Goal: Find specific page/section: Find specific page/section

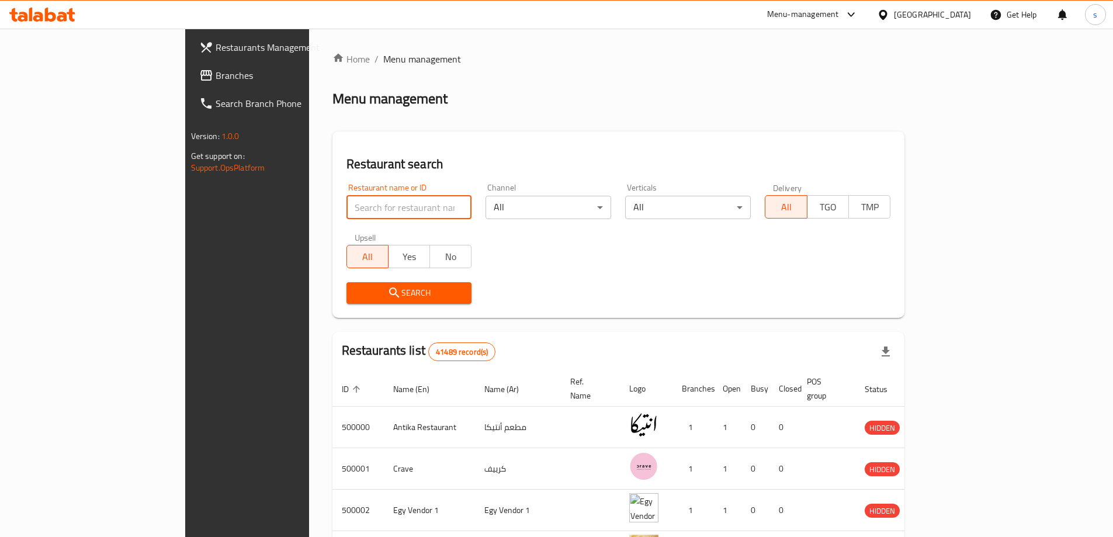
click at [368, 200] on input "search" at bounding box center [410, 207] width 126 height 23
click at [381, 158] on h2 "Restaurant search" at bounding box center [619, 164] width 545 height 18
click at [959, 13] on div "[GEOGRAPHIC_DATA]" at bounding box center [932, 14] width 77 height 13
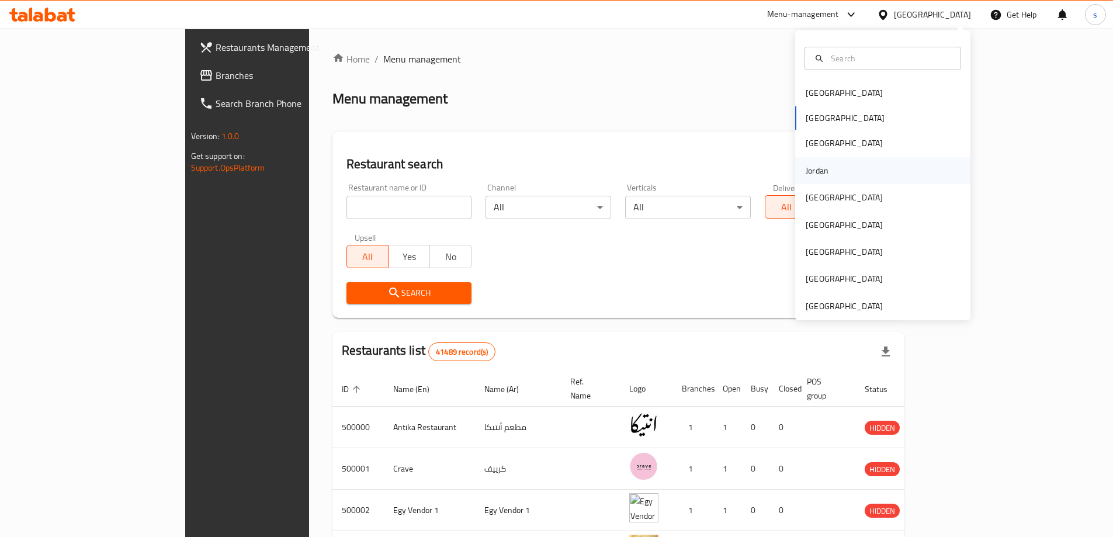
click at [809, 168] on div "Jordan" at bounding box center [817, 170] width 23 height 13
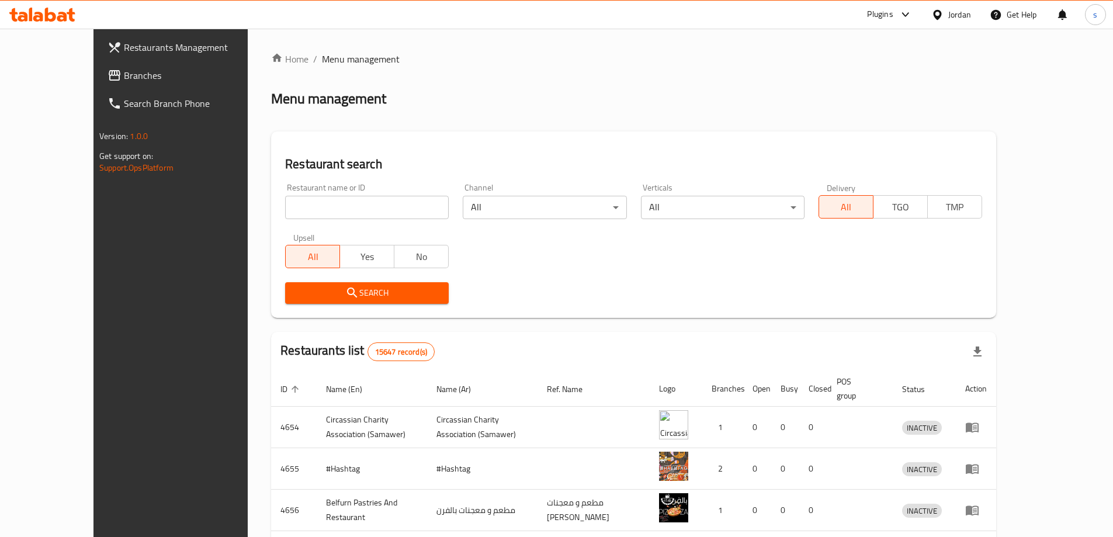
click at [369, 206] on input "search" at bounding box center [367, 207] width 164 height 23
click at [109, 73] on icon at bounding box center [115, 75] width 12 height 11
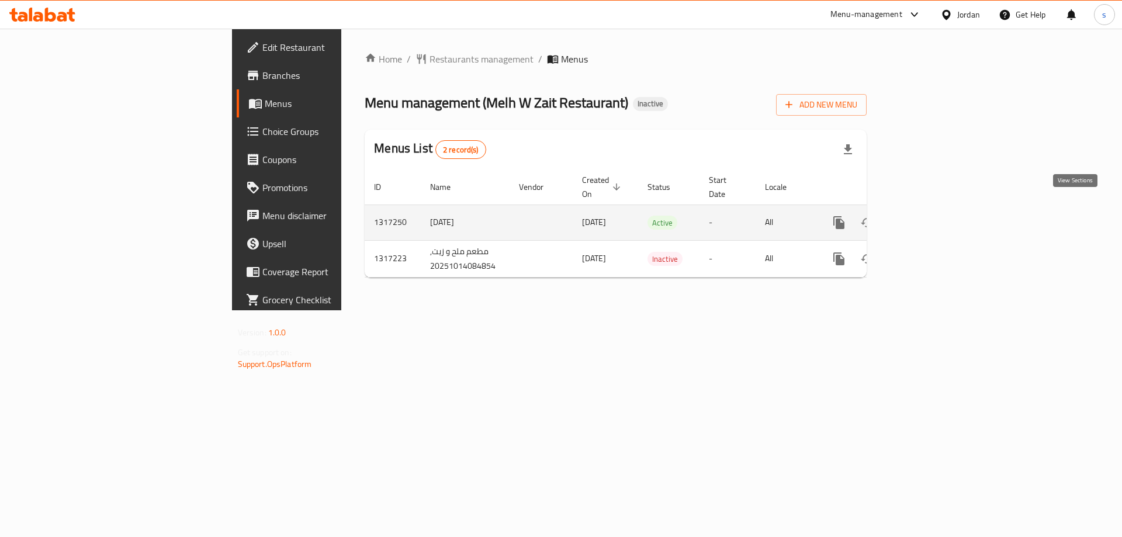
click at [937, 216] on link "enhanced table" at bounding box center [923, 223] width 28 height 28
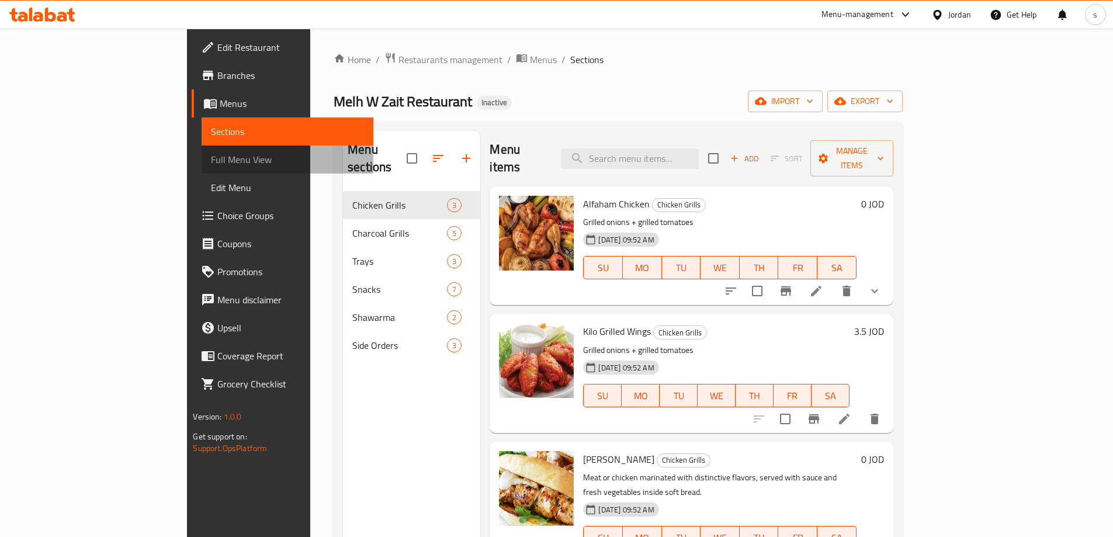
click at [211, 164] on span "Full Menu View" at bounding box center [287, 160] width 153 height 14
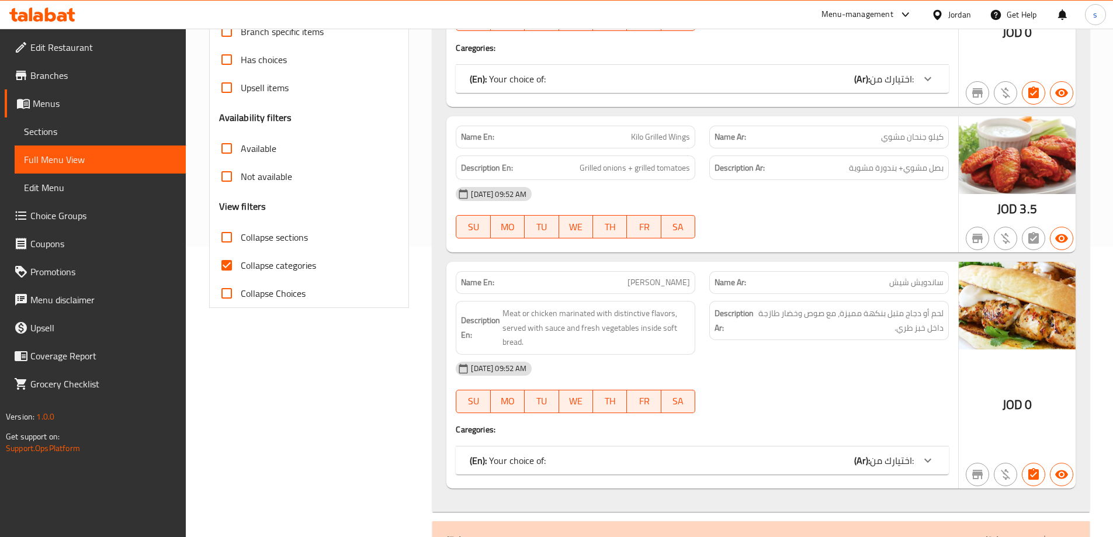
scroll to position [292, 0]
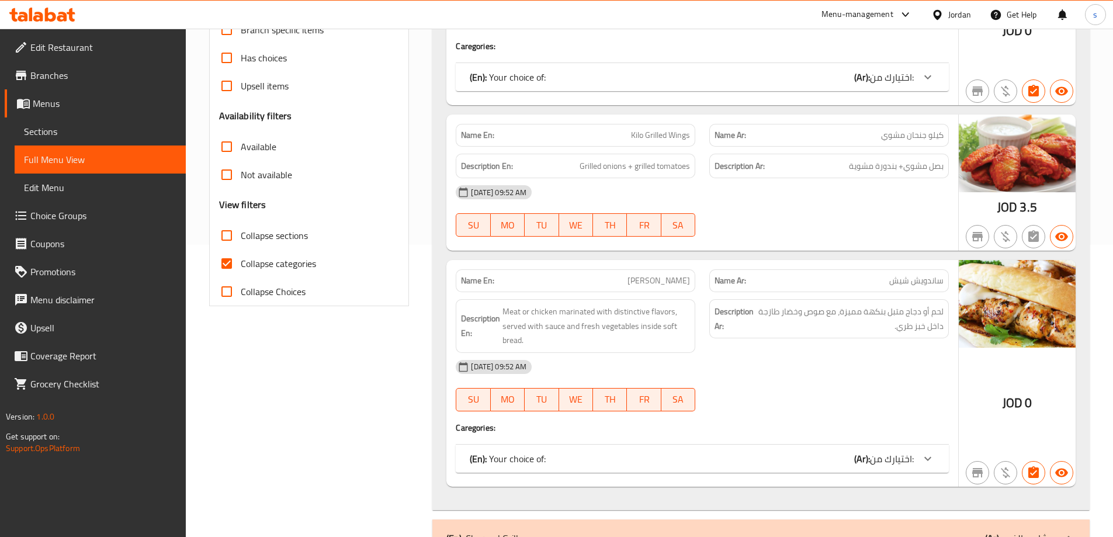
click at [244, 257] on span "Collapse categories" at bounding box center [278, 264] width 75 height 14
click at [241, 256] on input "Collapse categories" at bounding box center [227, 264] width 28 height 28
checkbox input "false"
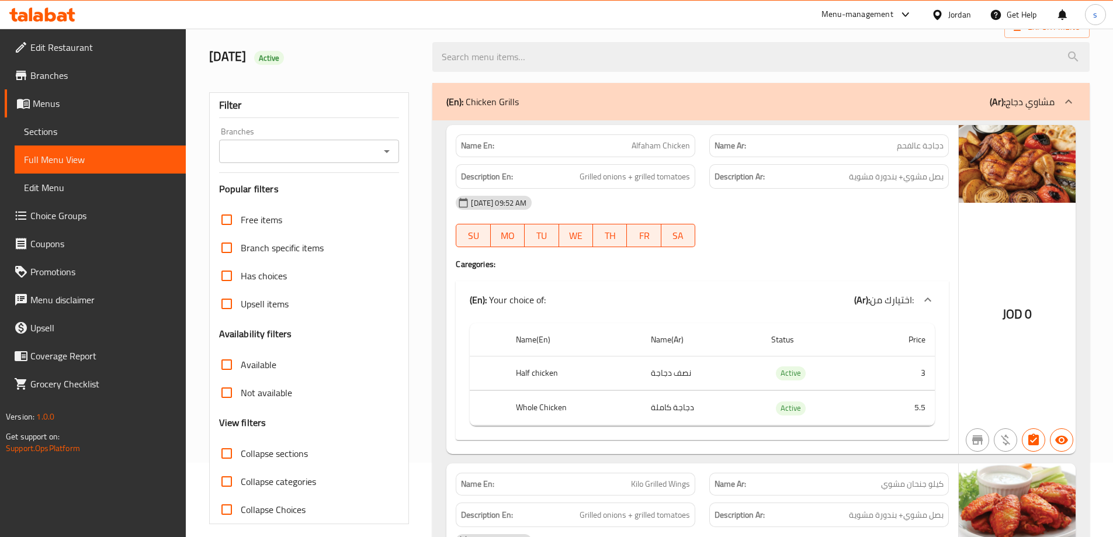
scroll to position [58, 0]
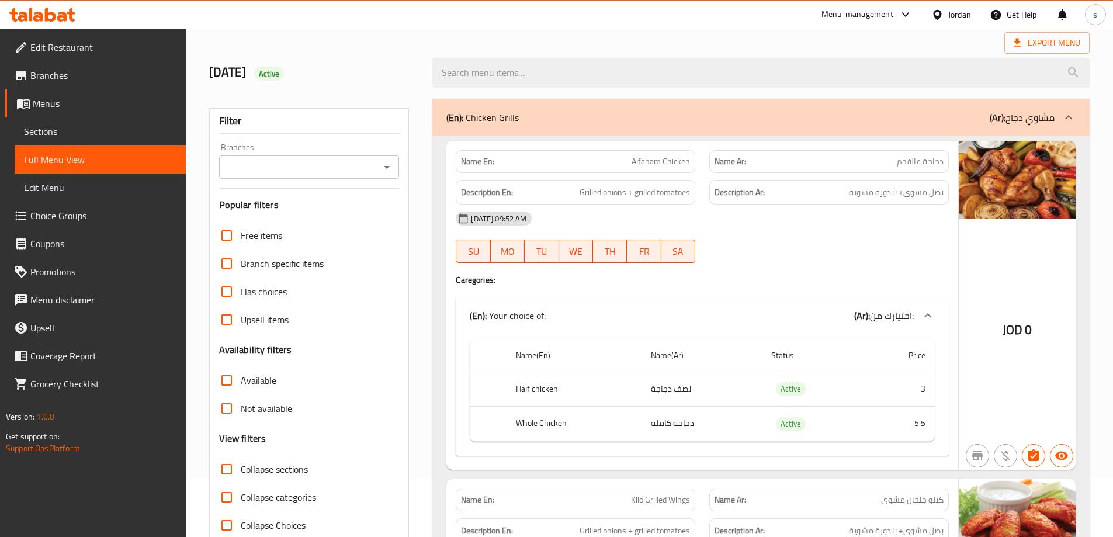
click at [804, 110] on div "(En): Chicken Grills (Ar): مشاوي دجاج" at bounding box center [750, 117] width 608 height 14
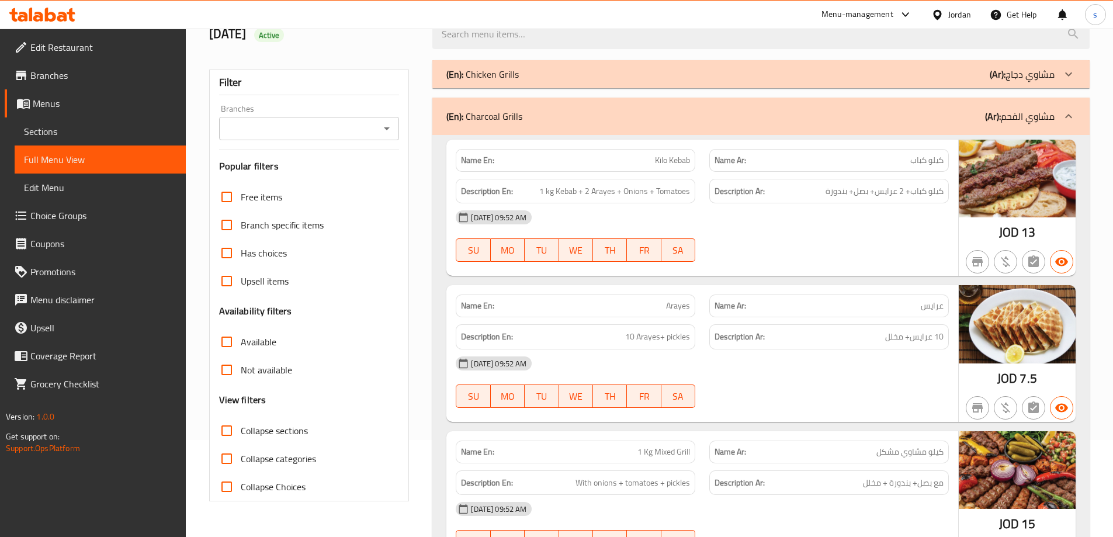
scroll to position [117, 0]
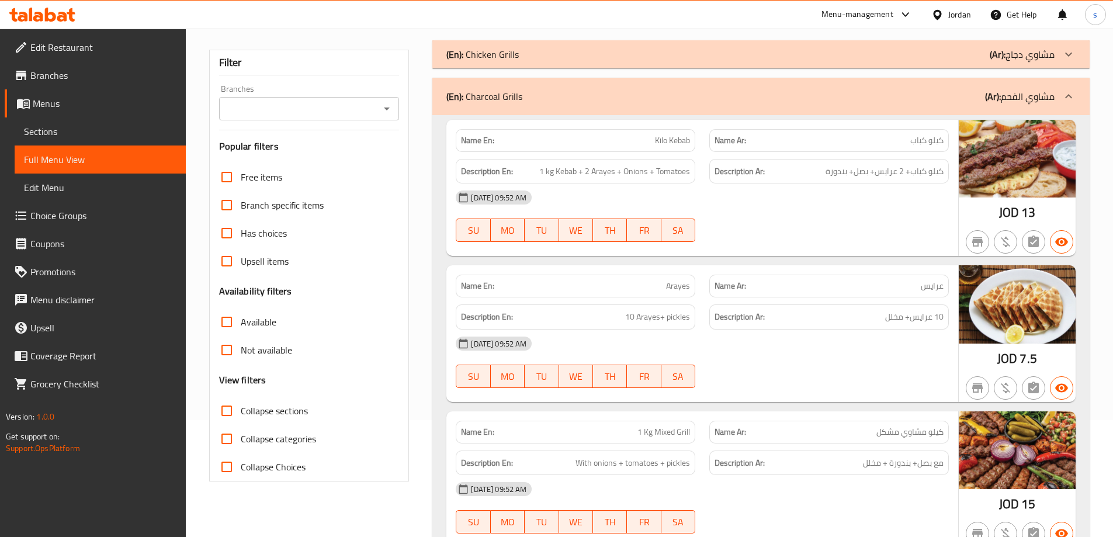
click at [809, 93] on div "(En): Charcoal Grills (Ar): مشاوي الفحم" at bounding box center [750, 96] width 608 height 14
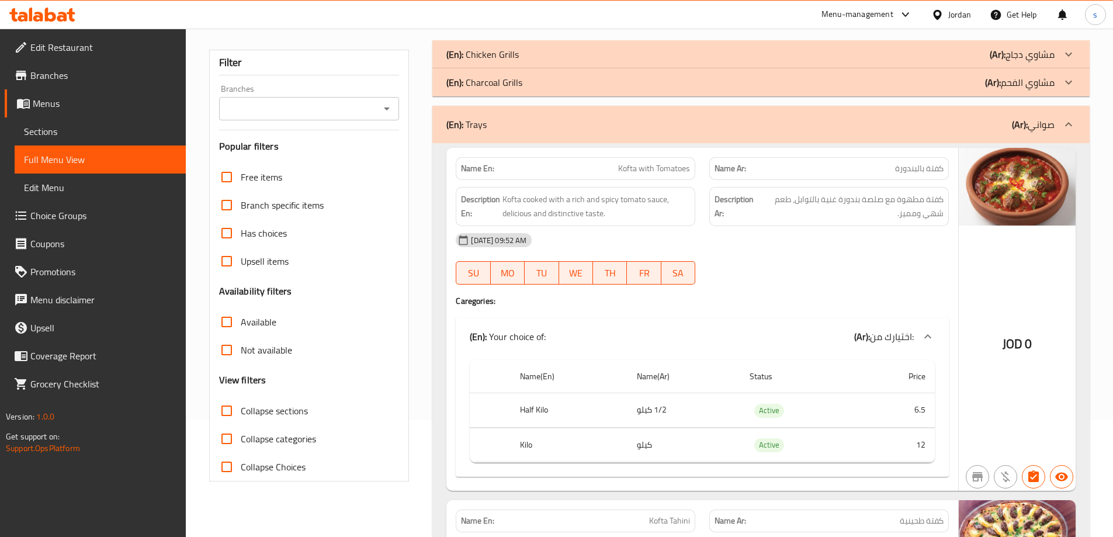
click at [943, 134] on div "(En): Trays (Ar): صواني" at bounding box center [760, 124] width 657 height 37
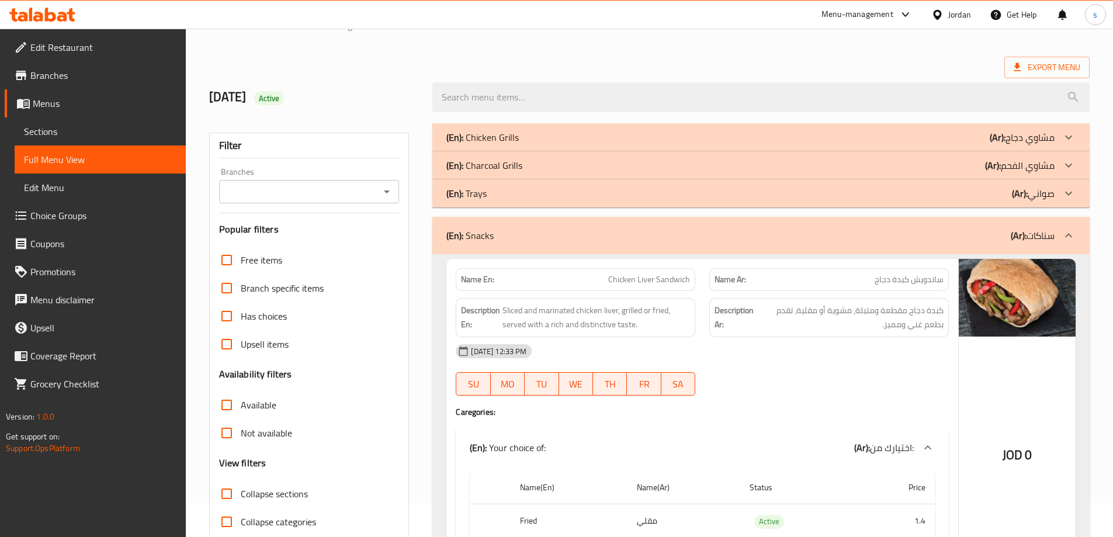
scroll to position [0, 0]
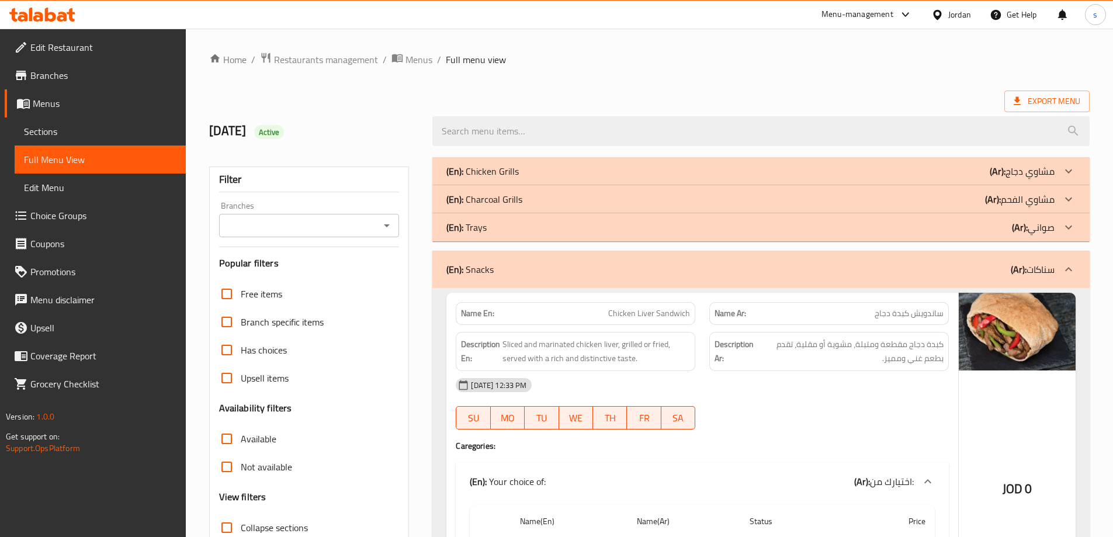
click at [314, 108] on div "14/10/2025 Active" at bounding box center [314, 131] width 224 height 52
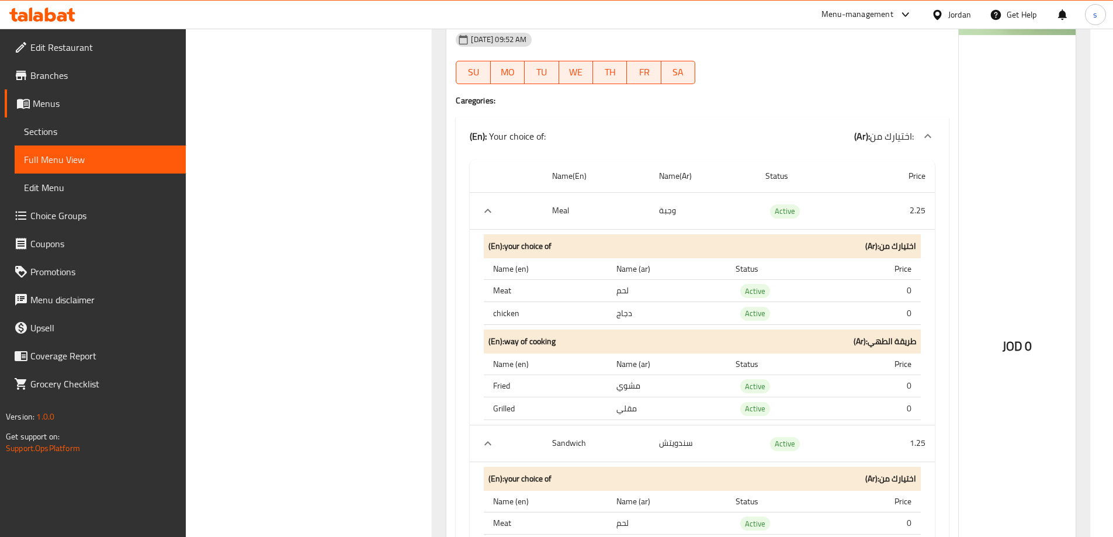
scroll to position [1403, 0]
click at [482, 212] on icon "expand row" at bounding box center [488, 212] width 14 height 14
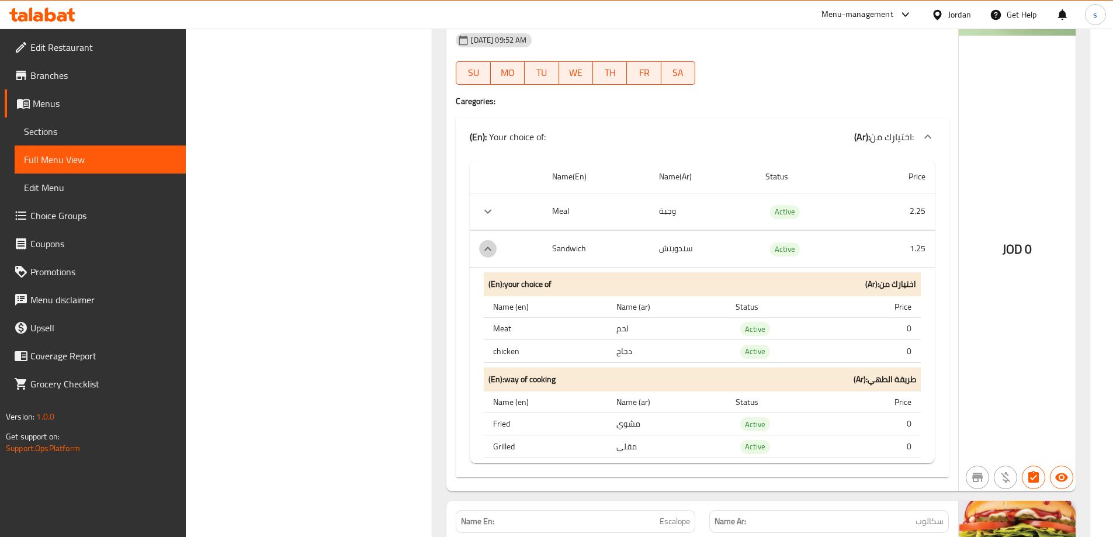
click at [484, 251] on icon "expand row" at bounding box center [488, 249] width 14 height 14
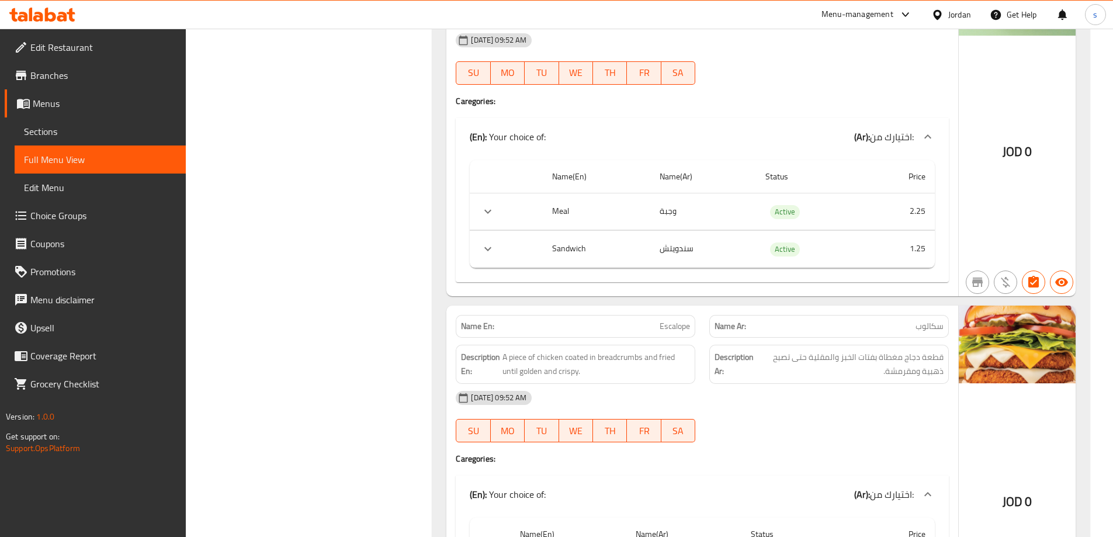
click at [483, 213] on icon "expand row" at bounding box center [488, 212] width 14 height 14
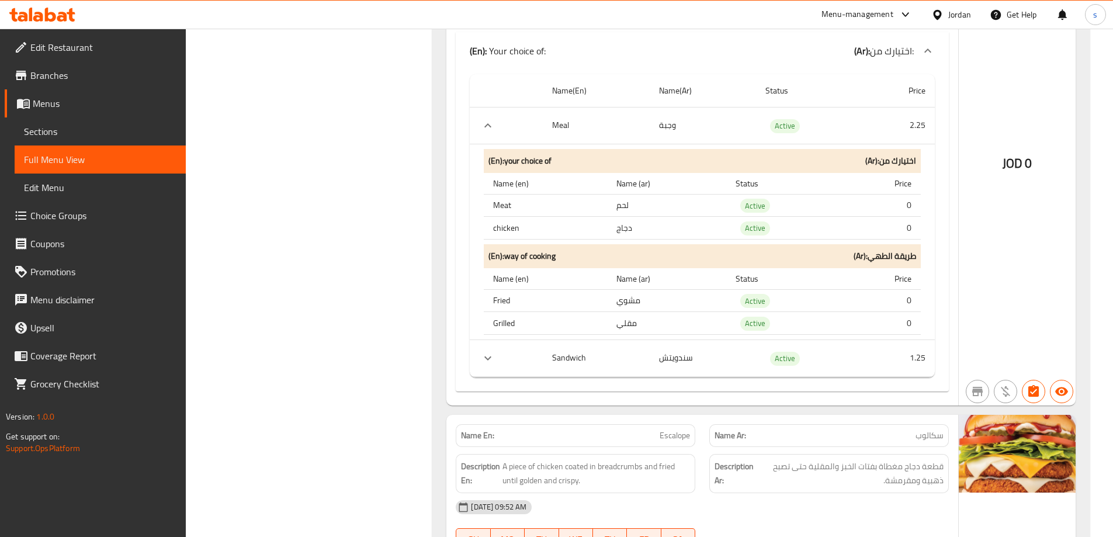
scroll to position [1519, 0]
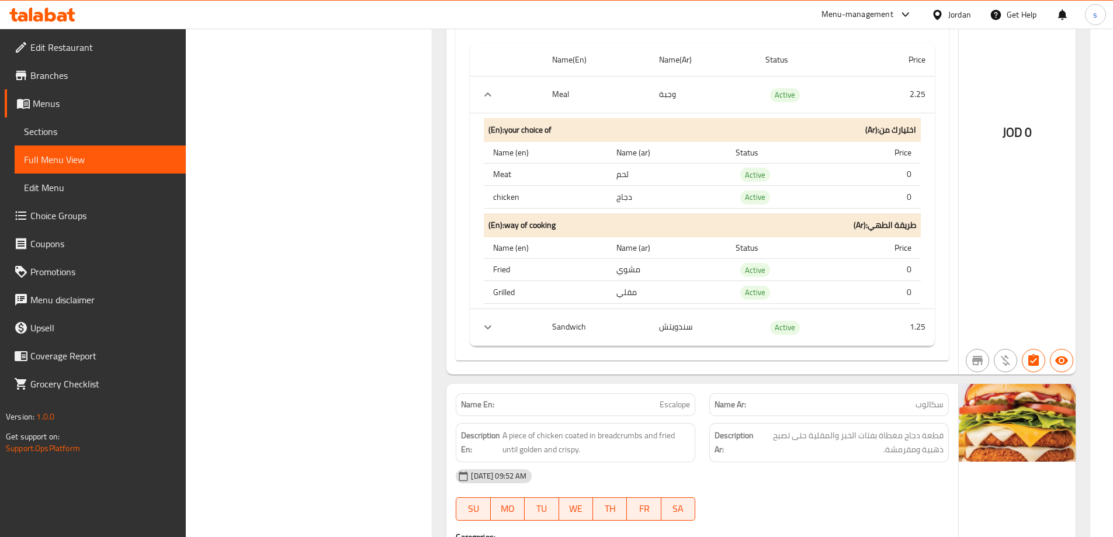
click at [490, 333] on icon "expand row" at bounding box center [488, 327] width 14 height 14
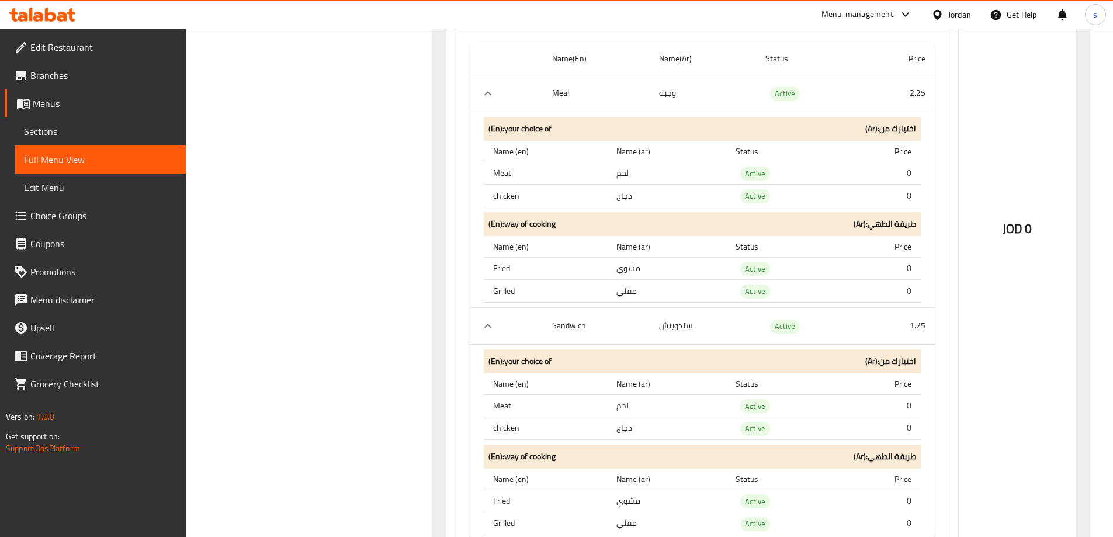
scroll to position [1461, 0]
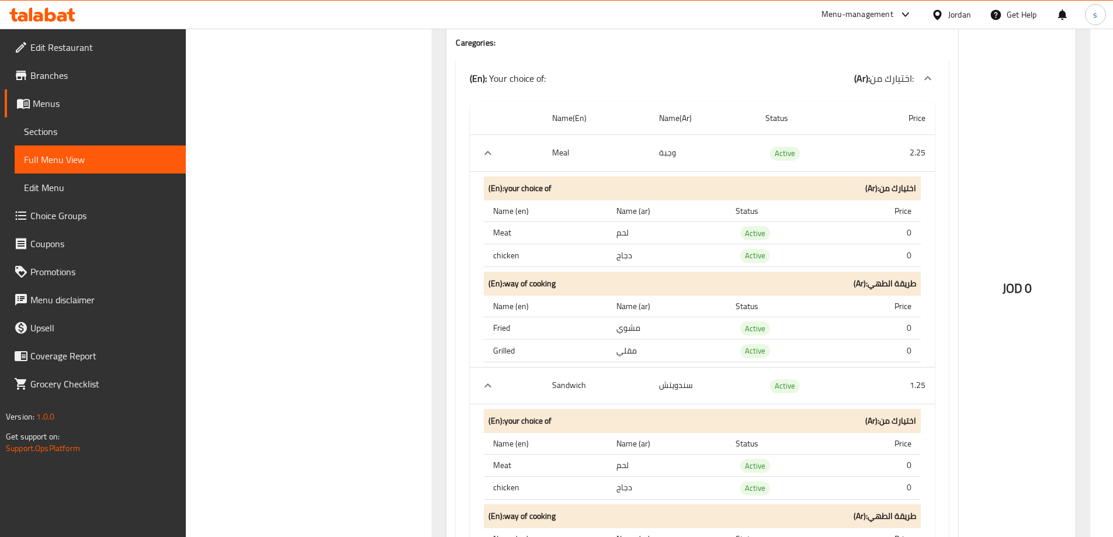
drag, startPoint x: 486, startPoint y: 77, endPoint x: 721, endPoint y: 80, distance: 235.5
click at [611, 79] on div "(En): Your choice of: (Ar): اختيارك من:" at bounding box center [692, 78] width 444 height 14
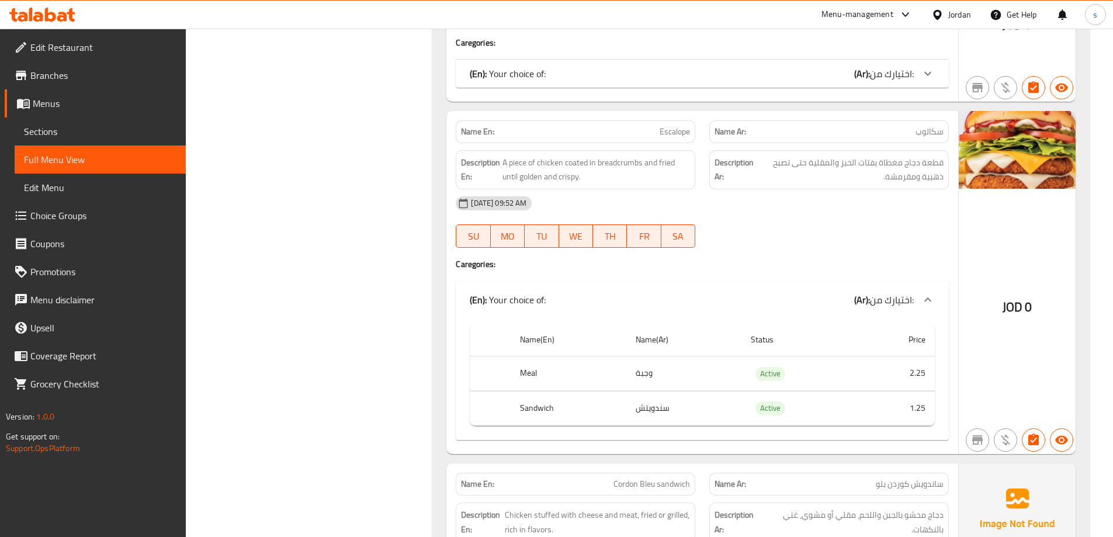
click at [834, 69] on div "(En): Your choice of: (Ar): اختيارك من:" at bounding box center [692, 74] width 444 height 14
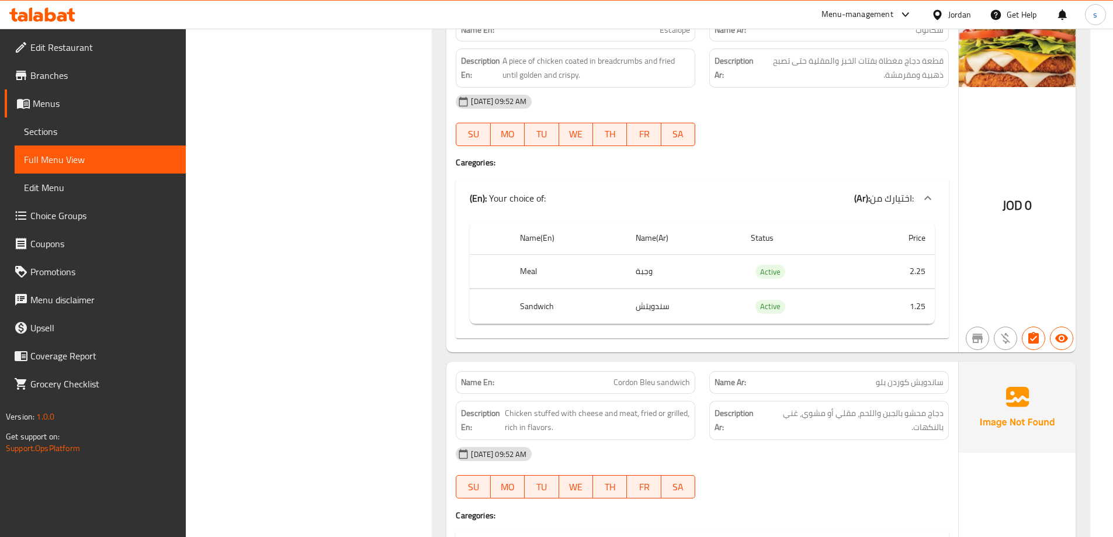
scroll to position [2221, 0]
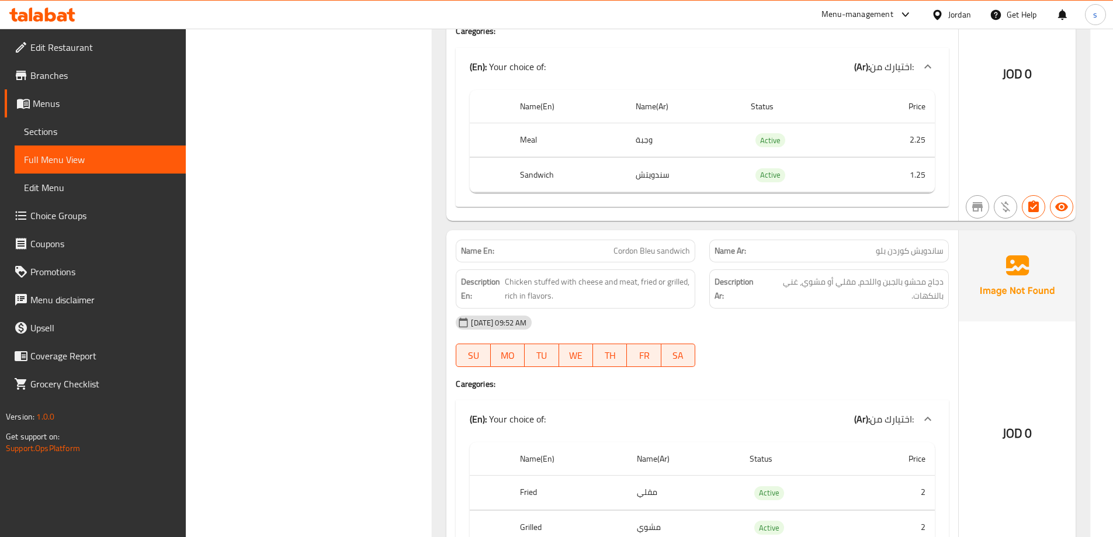
drag, startPoint x: 694, startPoint y: 360, endPoint x: 282, endPoint y: 337, distance: 413.2
click at [282, 337] on div "Filter Branches Branches Popular filters Free items Branch specific items Has c…" at bounding box center [314, 12] width 224 height 4165
click at [390, 338] on div "Filter Branches Branches Popular filters Free items Branch specific items Has c…" at bounding box center [314, 12] width 224 height 4165
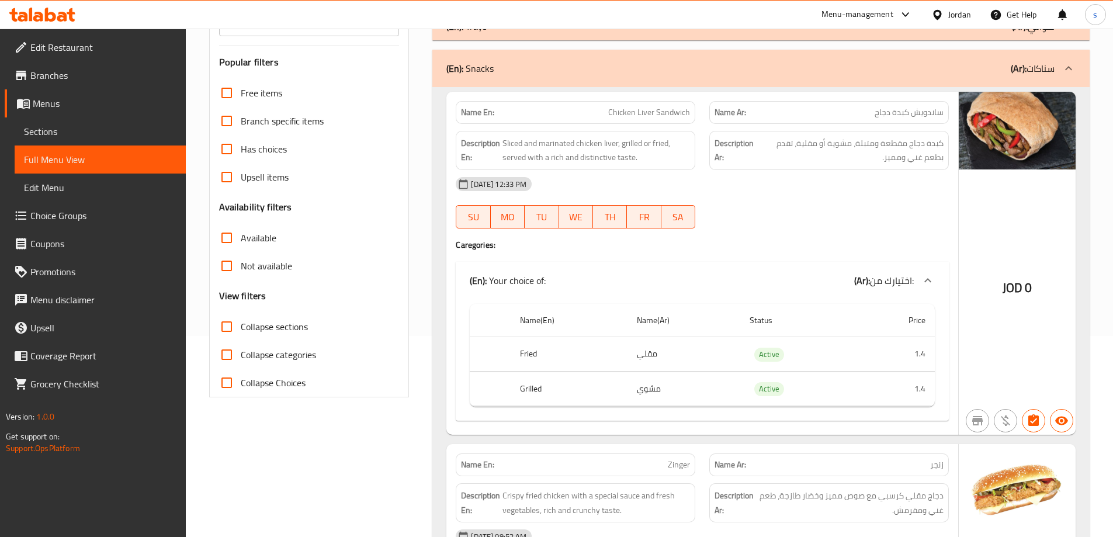
scroll to position [220, 0]
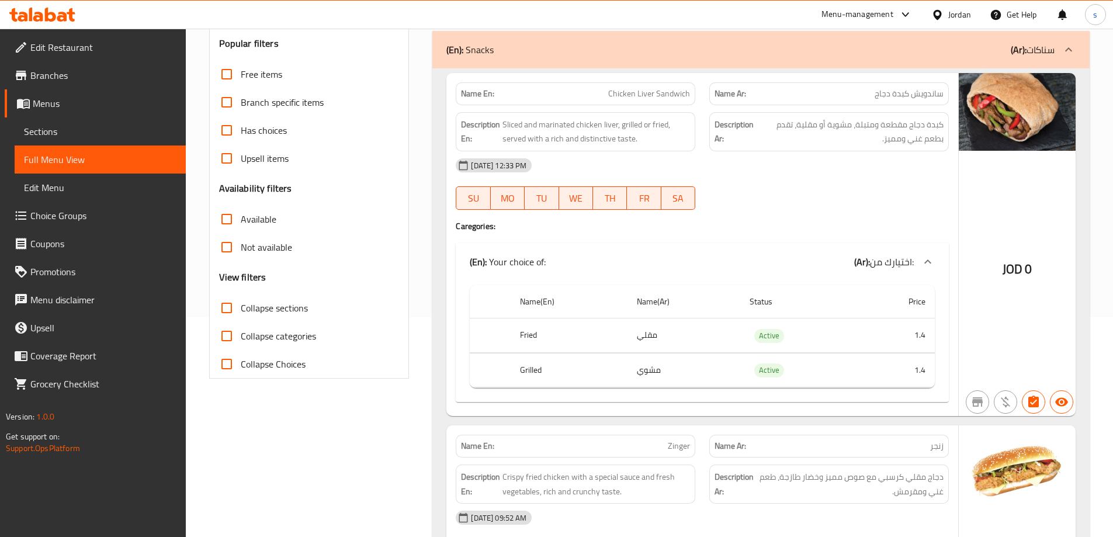
drag, startPoint x: 565, startPoint y: 257, endPoint x: 430, endPoint y: 258, distance: 135.6
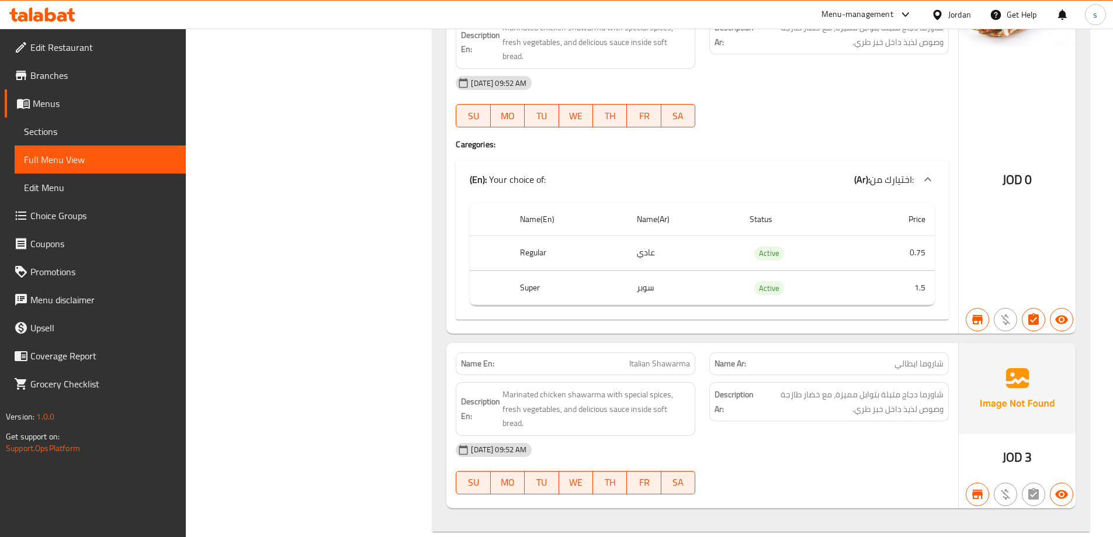
scroll to position [3258, 0]
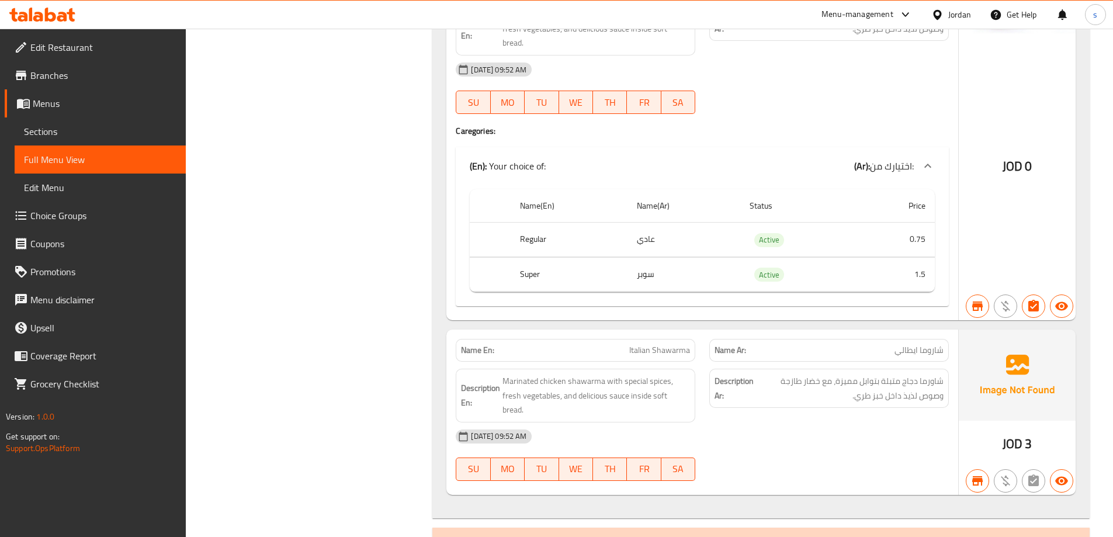
click at [948, 22] on div "Jordan" at bounding box center [951, 15] width 58 height 28
click at [951, 14] on div "Jordan" at bounding box center [959, 14] width 23 height 13
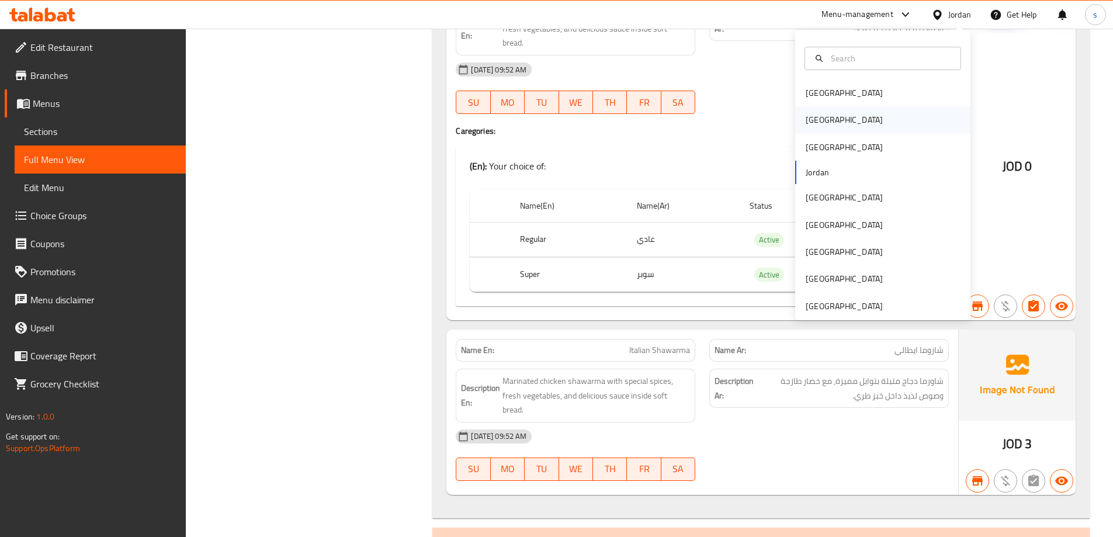
click at [803, 127] on div "[GEOGRAPHIC_DATA]" at bounding box center [845, 119] width 96 height 27
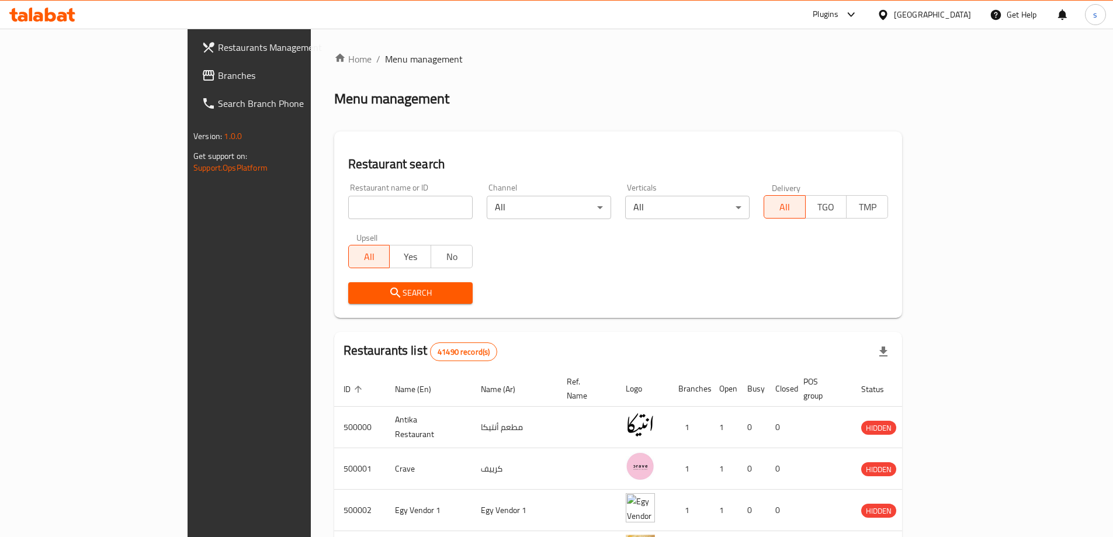
click at [489, 109] on div "Home / Menu management Menu management Restaurant search Restaurant name or ID …" at bounding box center [618, 447] width 568 height 791
